Goal: Navigation & Orientation: Go to known website

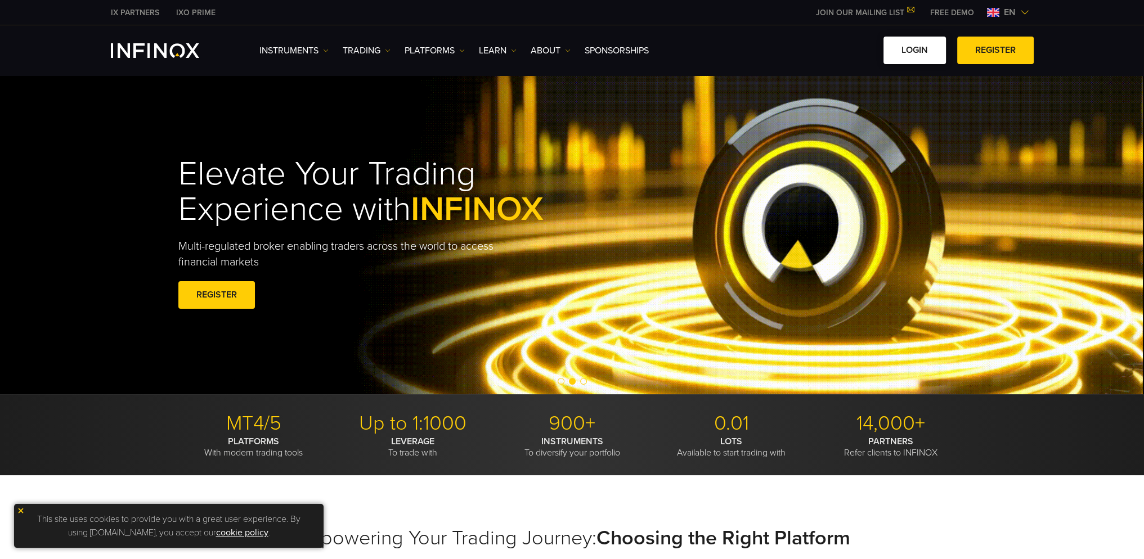
click at [930, 56] on link "LOGIN" at bounding box center [915, 51] width 62 height 28
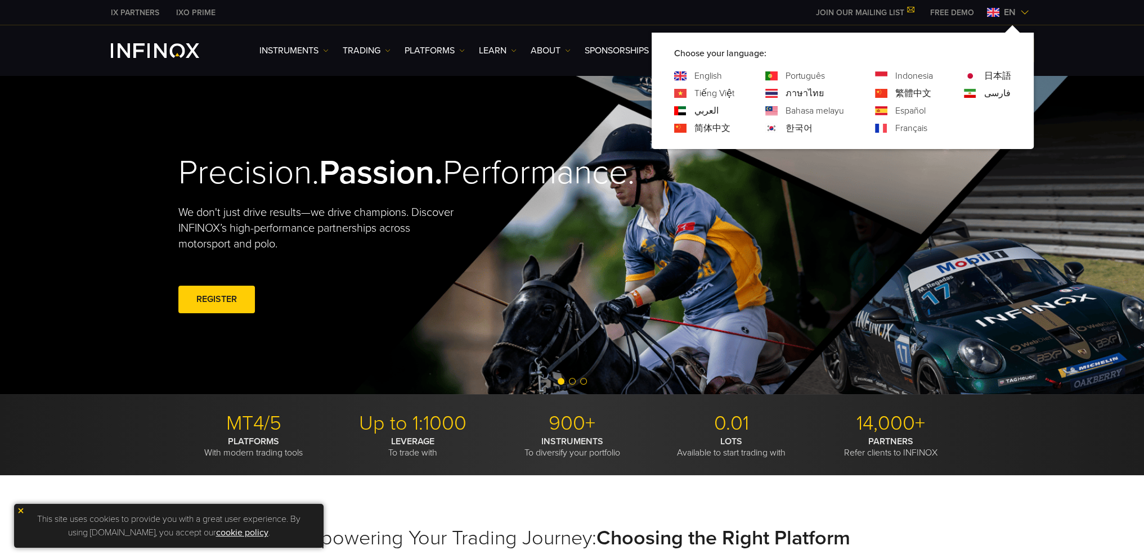
click at [797, 125] on link "한국어" at bounding box center [799, 129] width 27 height 14
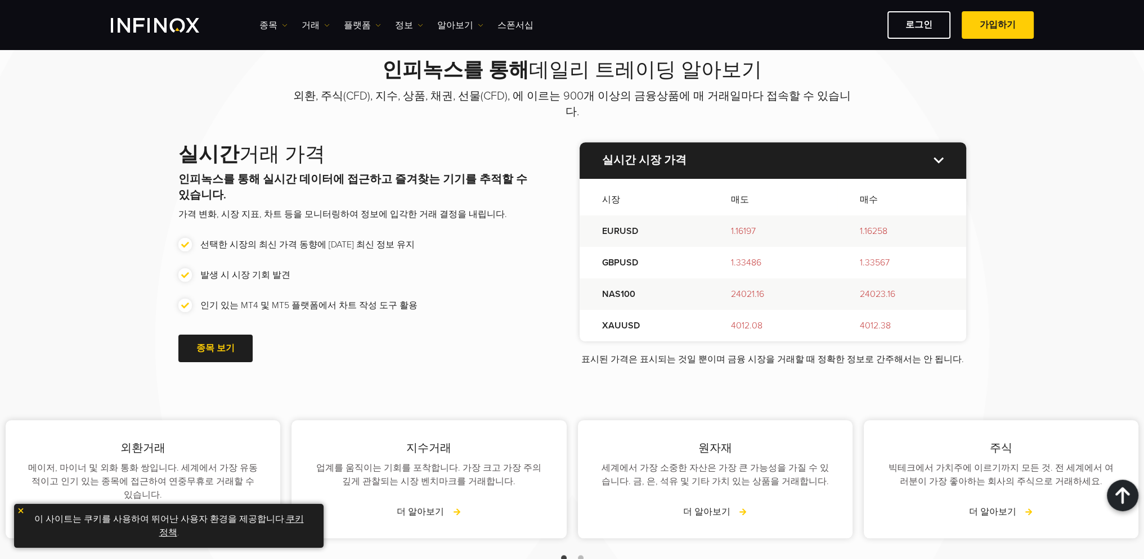
scroll to position [1407, 0]
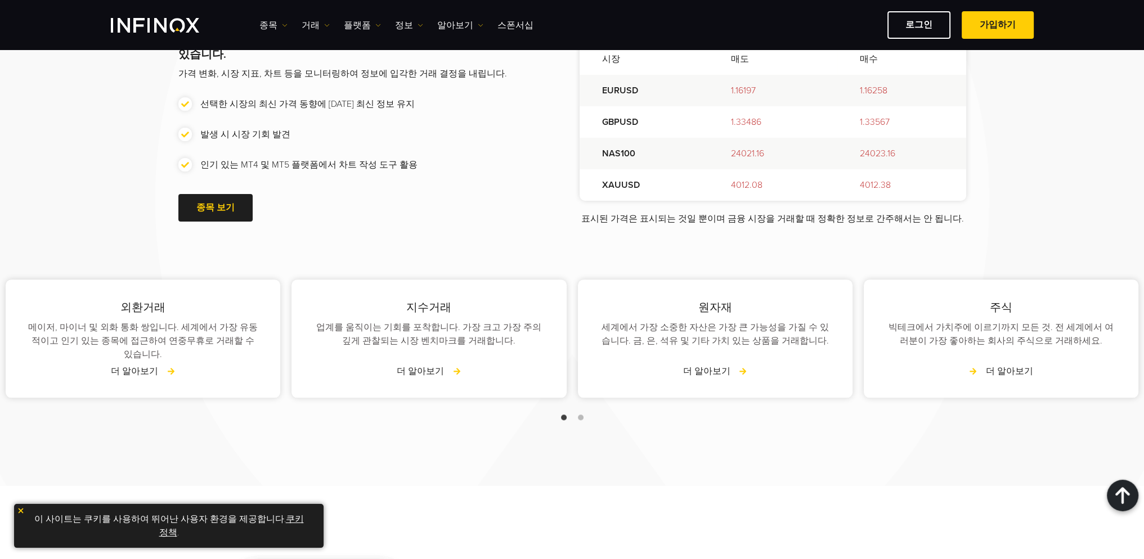
click at [1012, 365] on link "더 알아보기" at bounding box center [1001, 372] width 64 height 14
click at [990, 365] on link "더 알아보기" at bounding box center [1001, 372] width 64 height 14
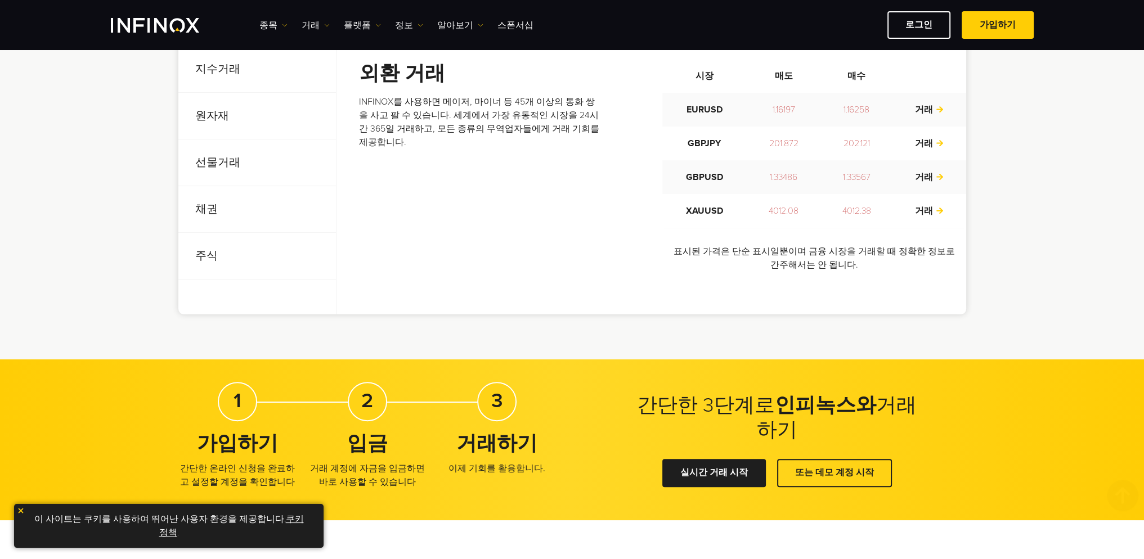
scroll to position [619, 0]
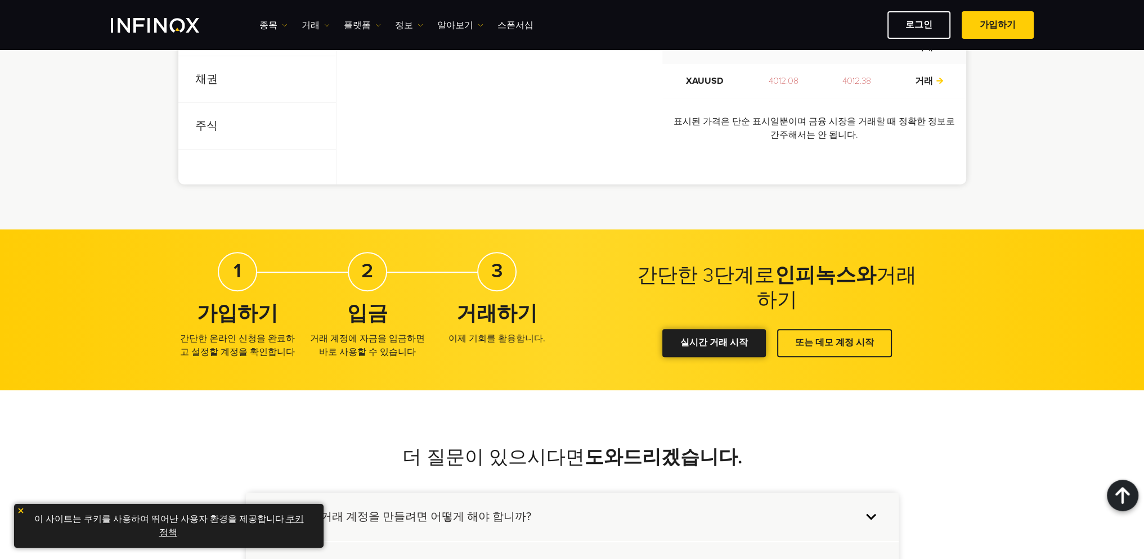
click at [714, 343] on div at bounding box center [714, 343] width 0 height 0
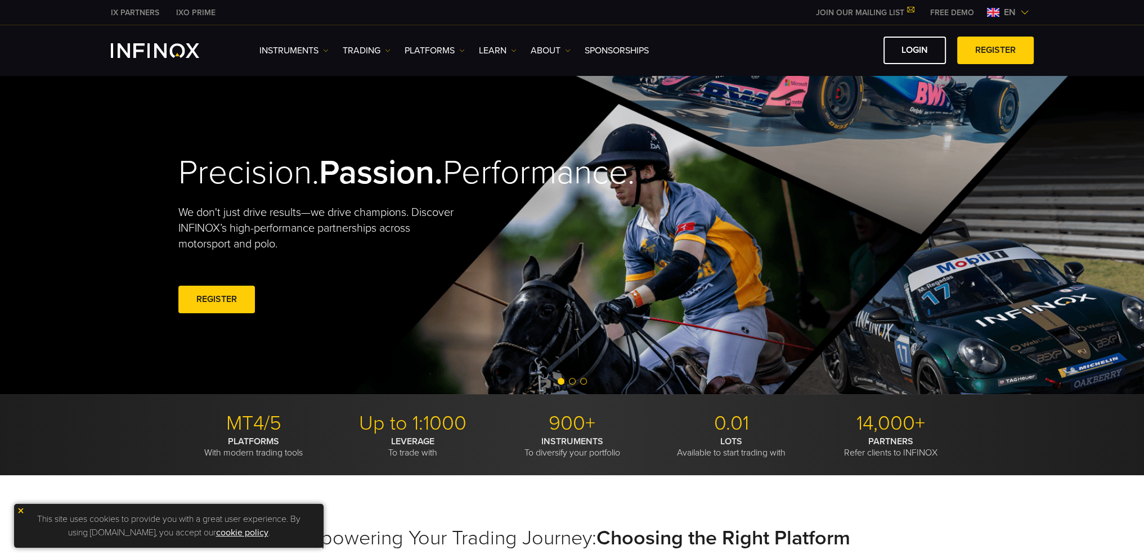
click at [19, 510] on img at bounding box center [21, 511] width 8 height 8
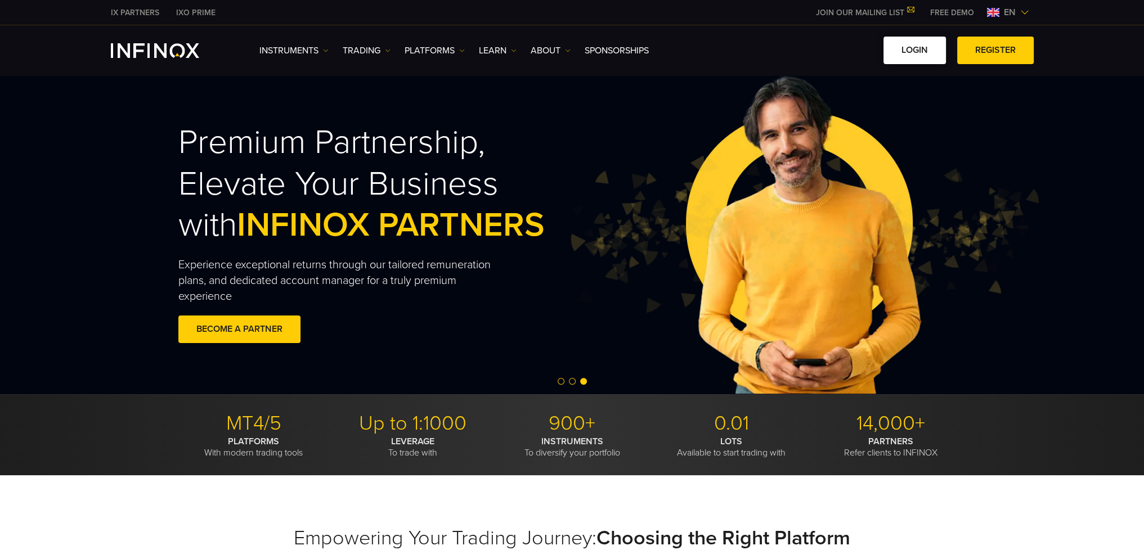
click at [930, 48] on link "LOGIN" at bounding box center [915, 51] width 62 height 28
